Goal: Task Accomplishment & Management: Use online tool/utility

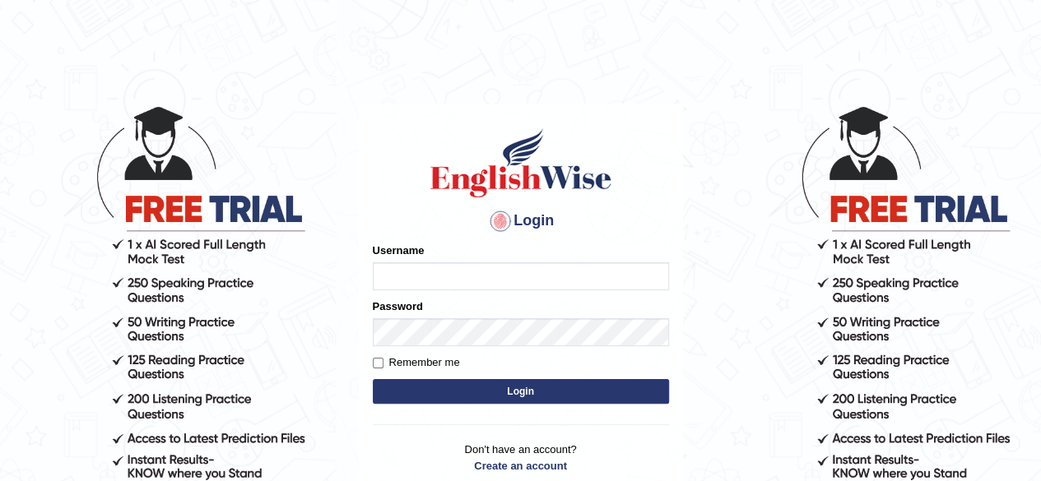
type input "allyssabonion"
click at [527, 388] on button "Login" at bounding box center [521, 391] width 296 height 25
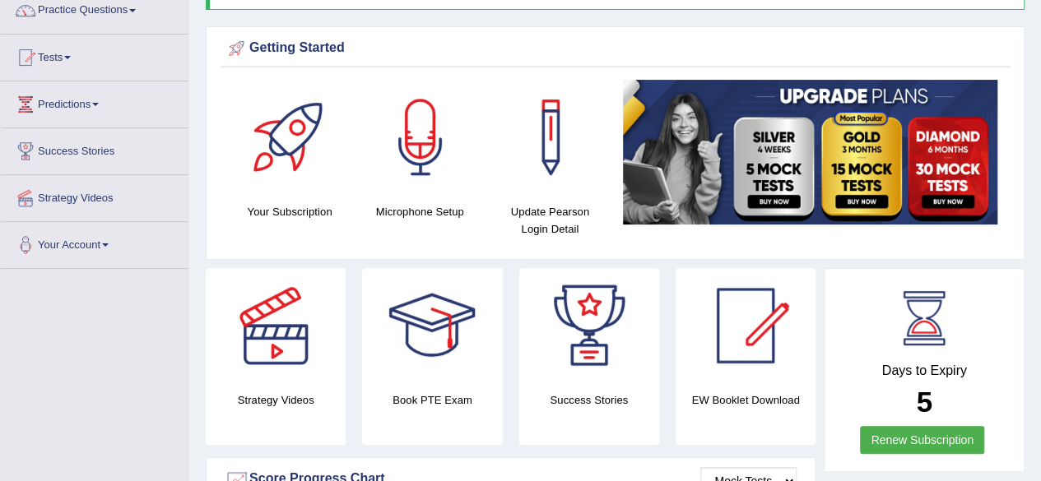
scroll to position [139, 0]
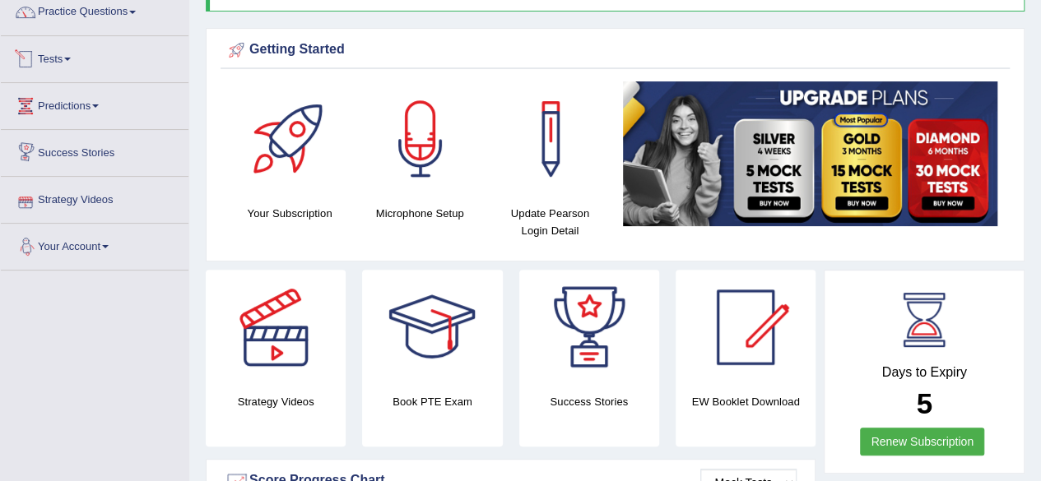
click at [58, 54] on link "Tests" at bounding box center [95, 56] width 188 height 41
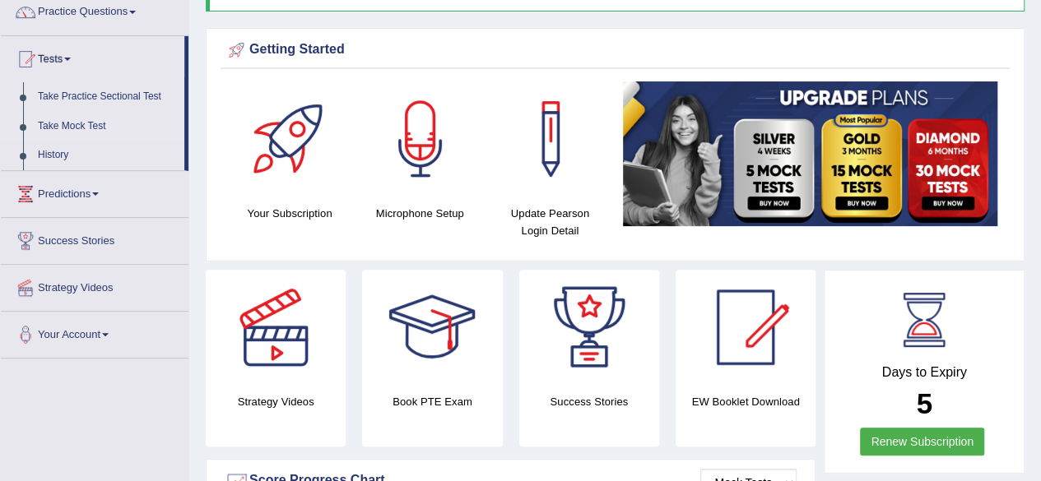
click at [61, 128] on link "Take Mock Test" at bounding box center [107, 127] width 154 height 30
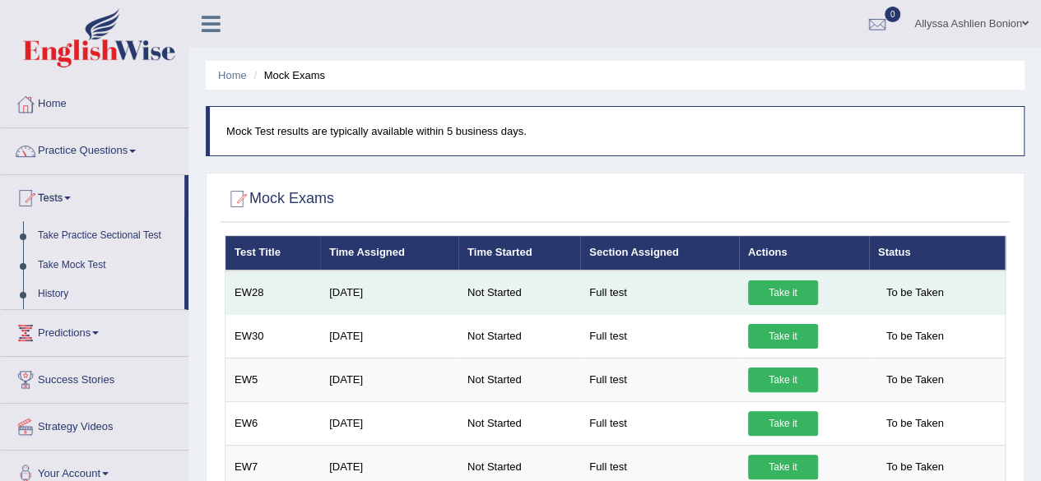
click at [784, 294] on link "Take it" at bounding box center [783, 293] width 70 height 25
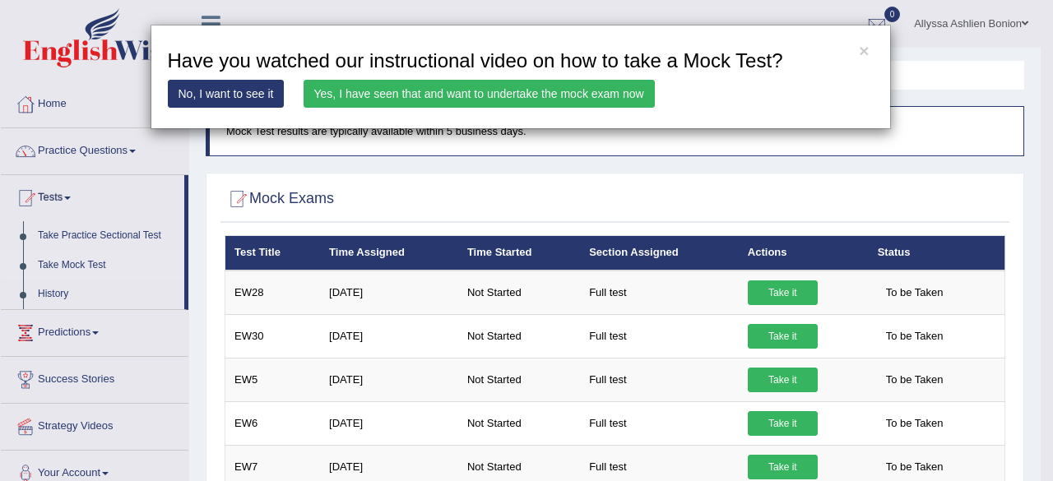
click at [563, 95] on link "Yes, I have seen that and want to undertake the mock exam now" at bounding box center [479, 94] width 351 height 28
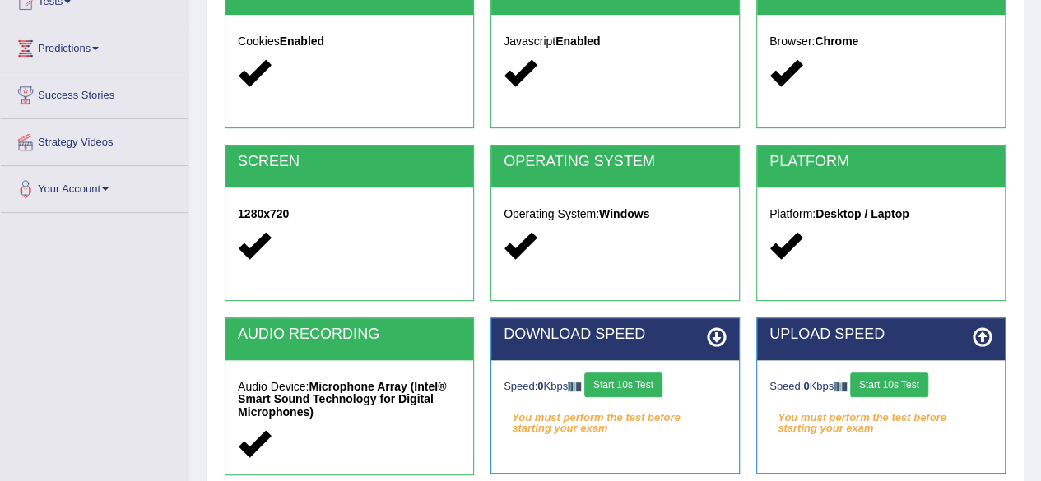
scroll to position [204, 0]
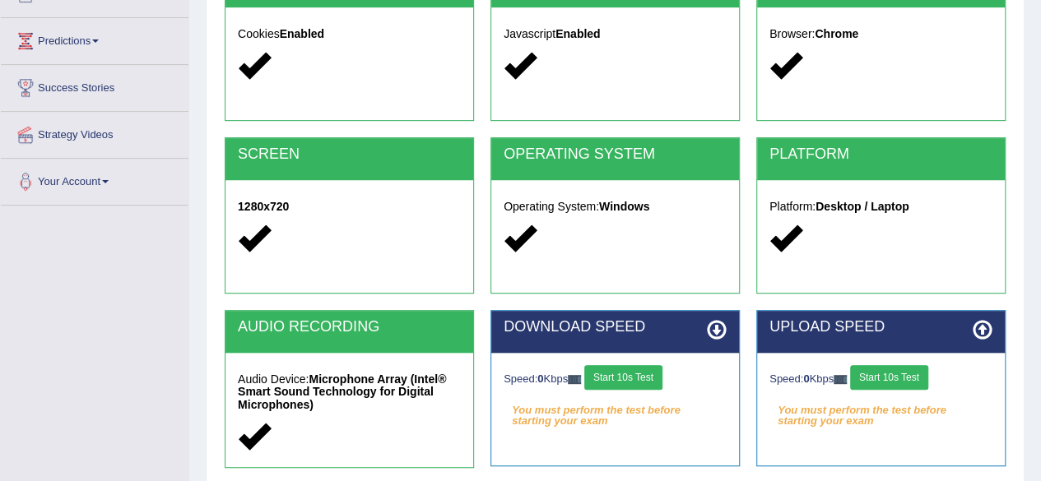
click at [630, 375] on button "Start 10s Test" at bounding box center [623, 377] width 78 height 25
click at [902, 368] on button "Start 10s Test" at bounding box center [889, 377] width 78 height 25
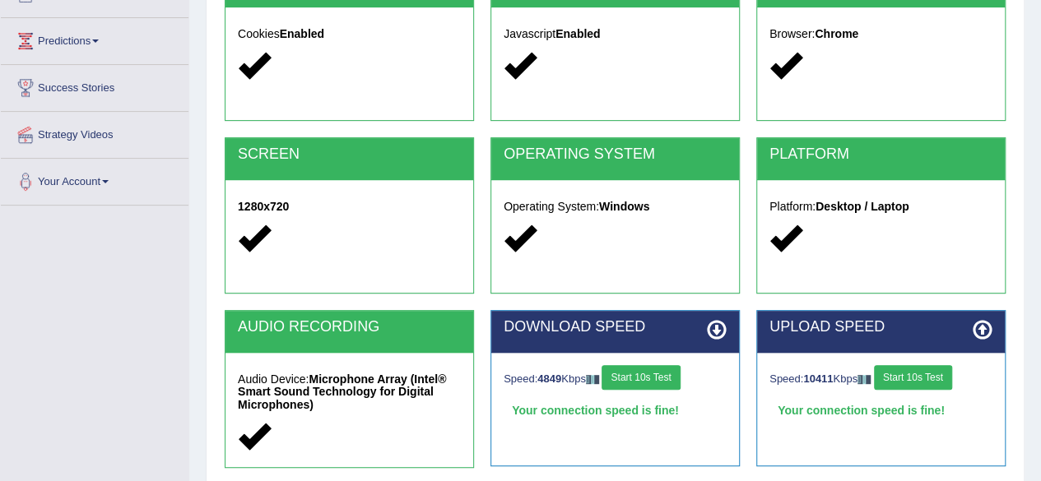
scroll to position [382, 0]
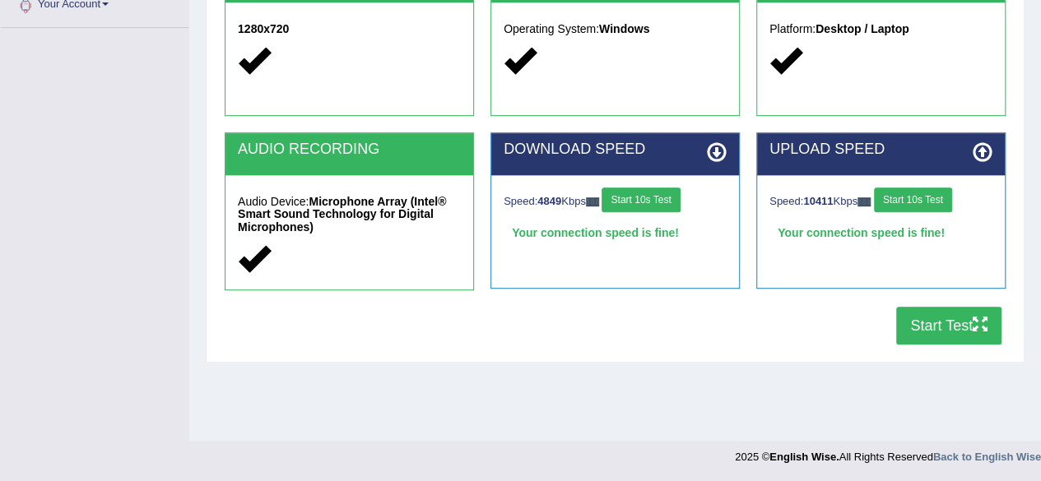
click at [917, 330] on button "Start Test" at bounding box center [948, 326] width 105 height 38
